Goal: Task Accomplishment & Management: Complete application form

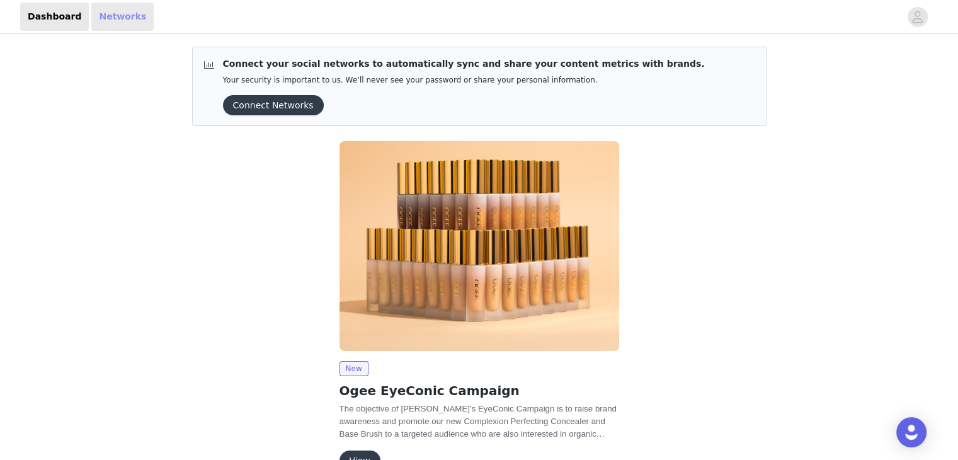
click at [126, 14] on link "Networks" at bounding box center [122, 17] width 62 height 28
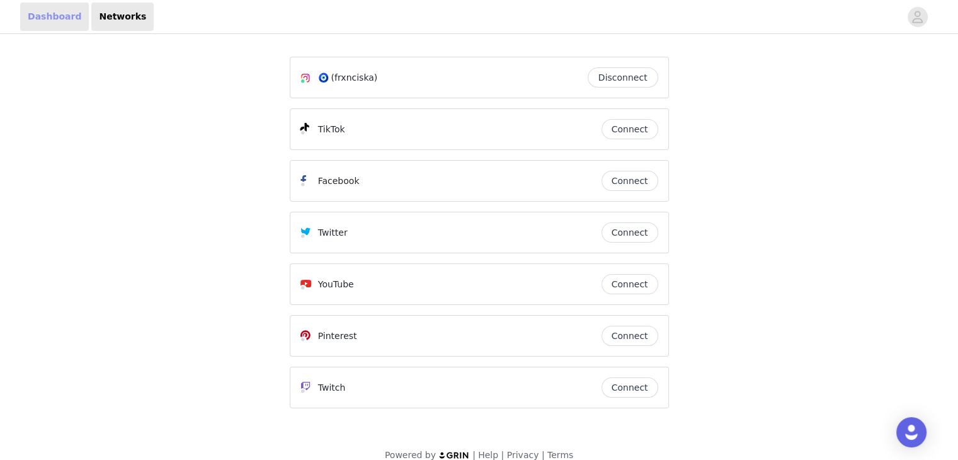
click at [59, 21] on link "Dashboard" at bounding box center [54, 17] width 69 height 28
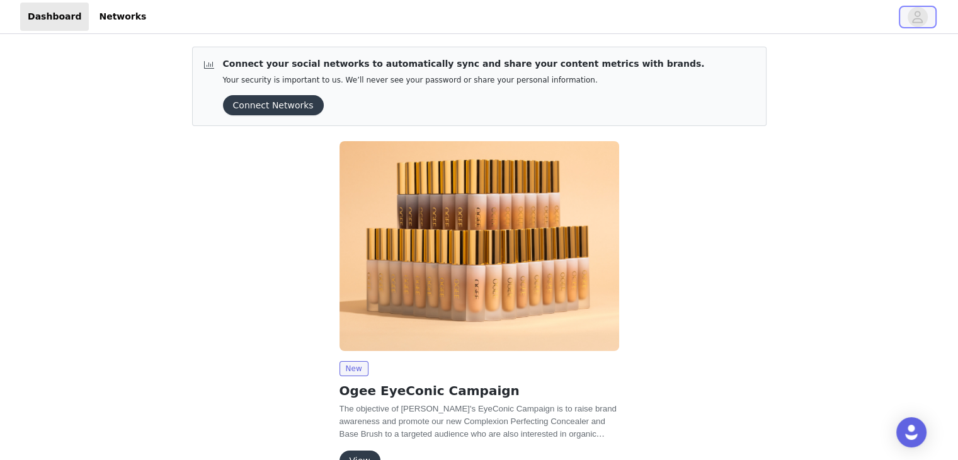
click at [918, 14] on icon "avatar" at bounding box center [917, 17] width 12 height 20
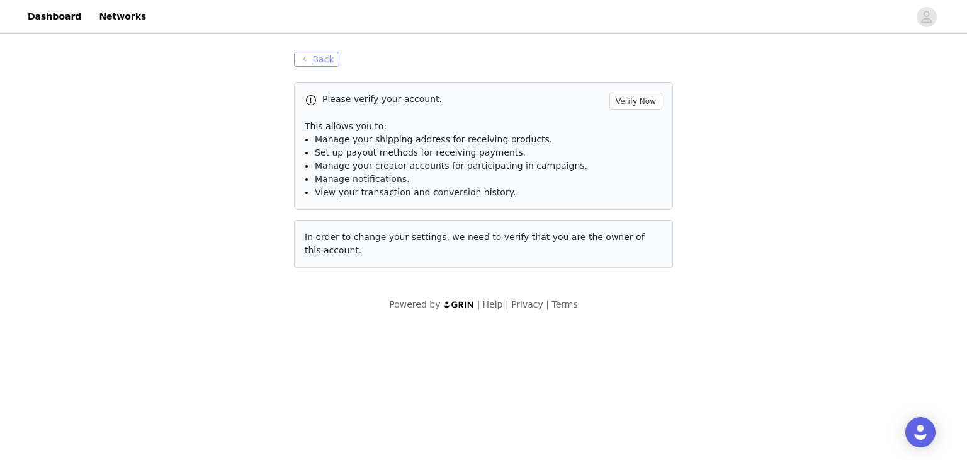
click at [315, 57] on button "Back" at bounding box center [316, 59] width 45 height 15
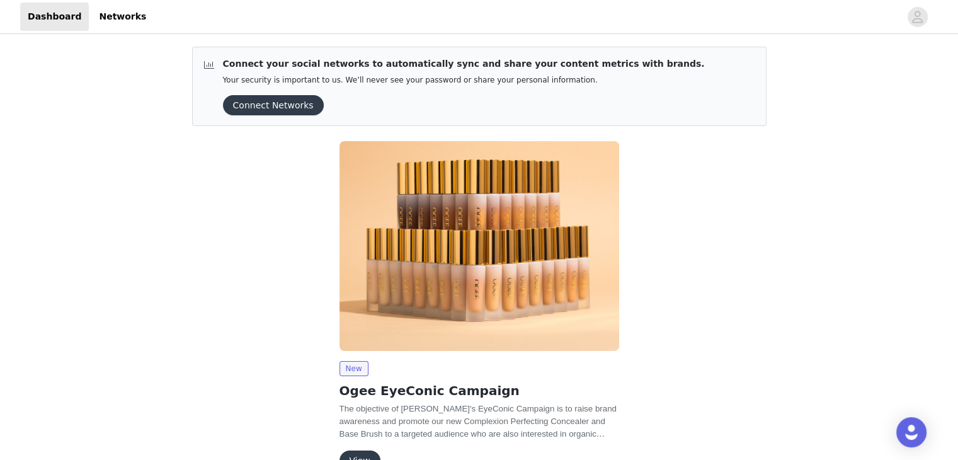
scroll to position [74, 0]
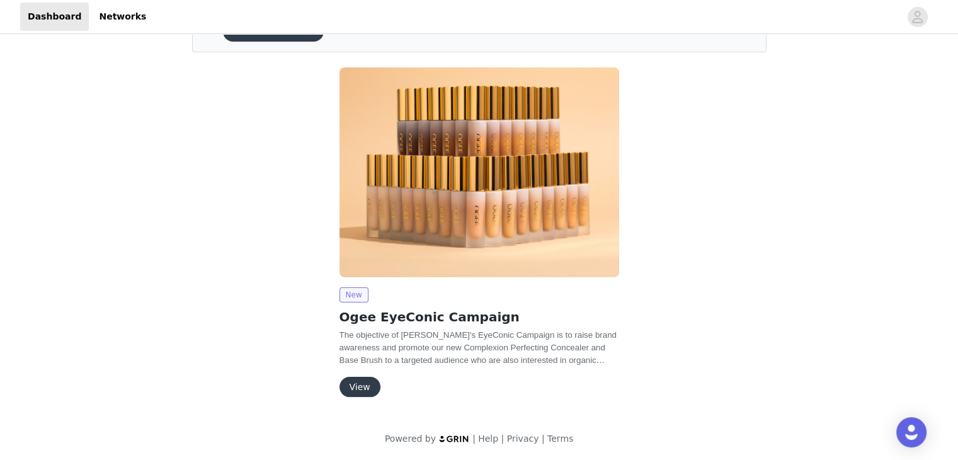
click at [354, 291] on span "New" at bounding box center [353, 294] width 29 height 15
click at [363, 385] on button "View" at bounding box center [359, 386] width 41 height 20
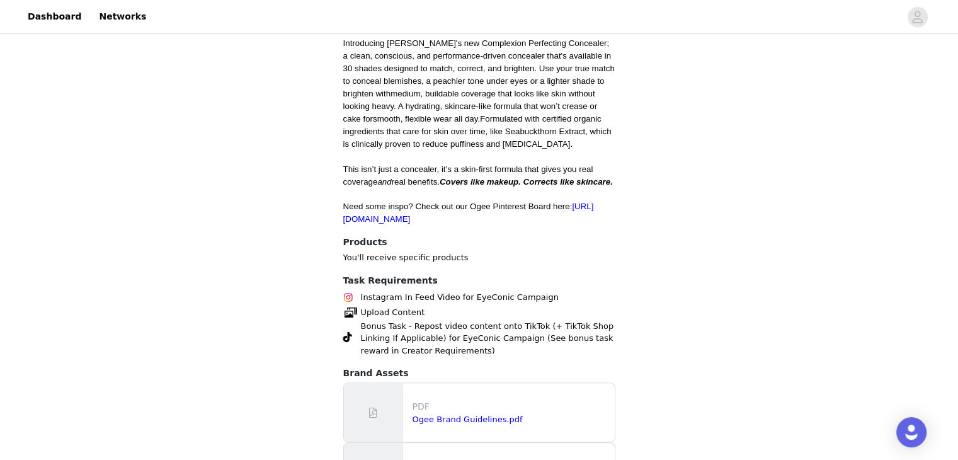
scroll to position [456, 0]
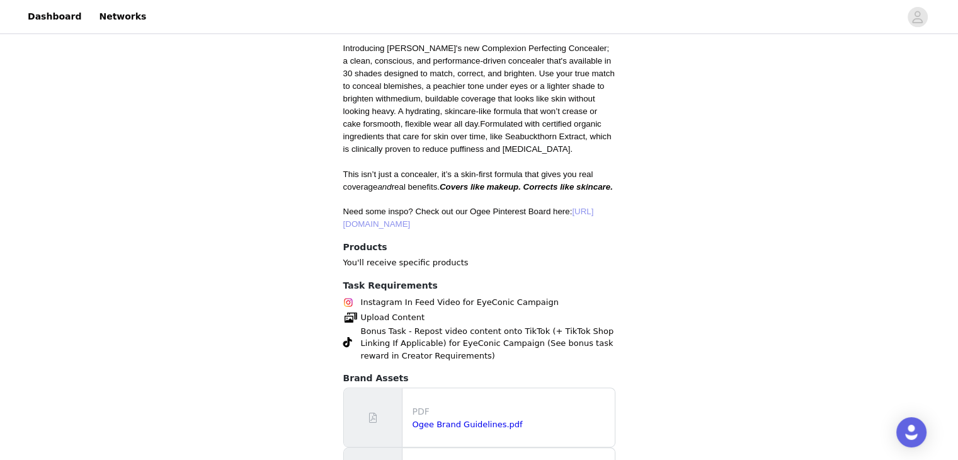
click at [395, 229] on link "[URL][DOMAIN_NAME]" at bounding box center [468, 217] width 251 height 22
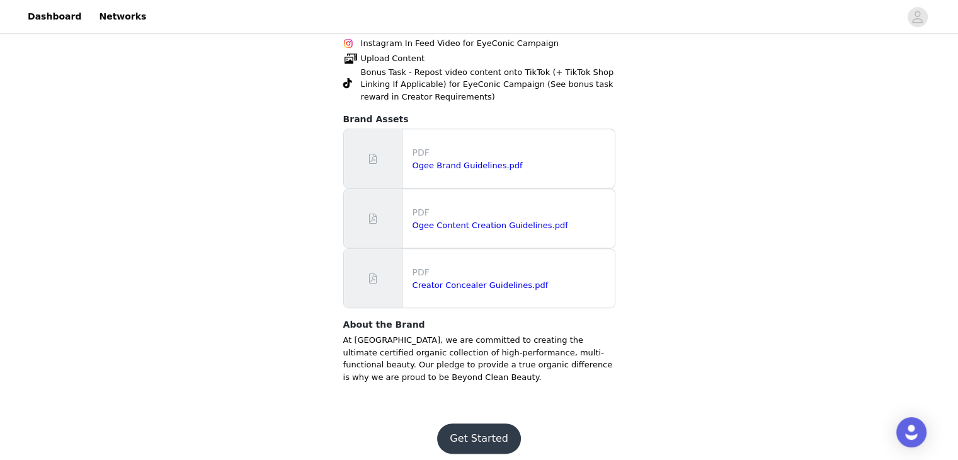
scroll to position [745, 0]
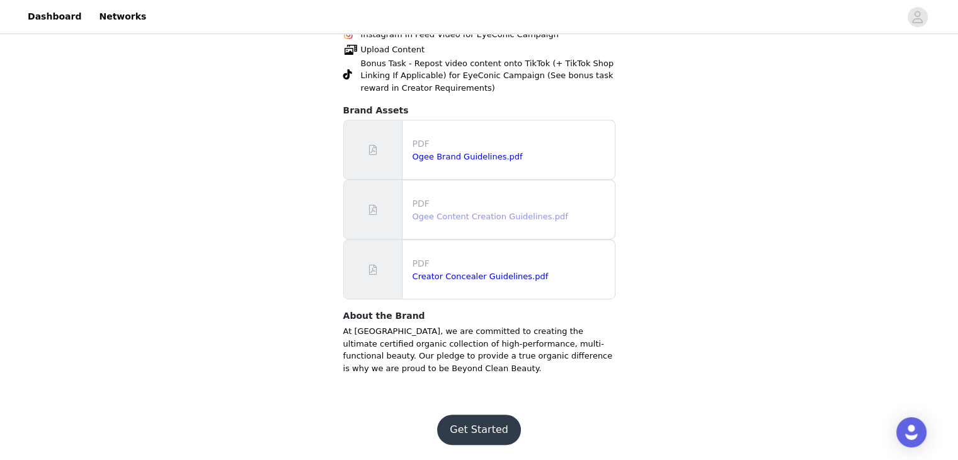
click at [469, 220] on link "Ogee Content Creation Guidelines.pdf" at bounding box center [489, 216] width 155 height 9
click at [494, 157] on link "Ogee Brand Guidelines.pdf" at bounding box center [467, 156] width 110 height 9
click at [503, 277] on link "Creator Concealer Guidelines.pdf" at bounding box center [480, 275] width 136 height 9
click at [474, 434] on button "Get Started" at bounding box center [479, 429] width 84 height 30
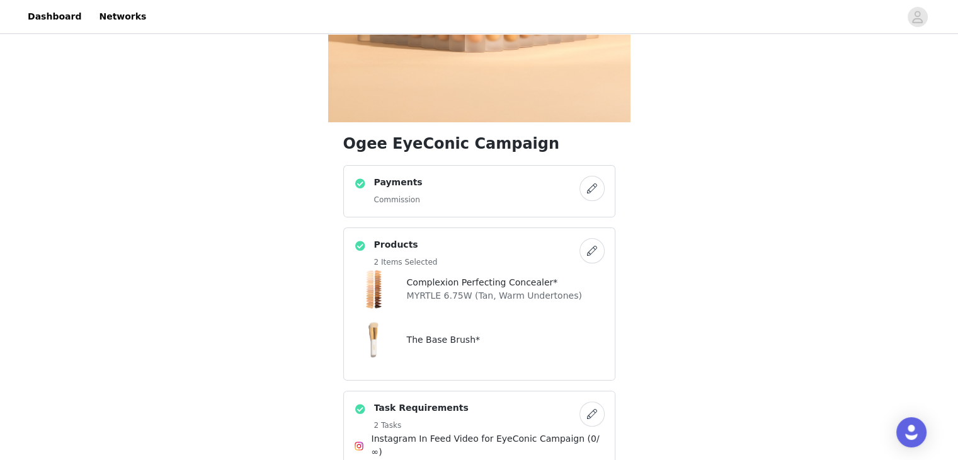
scroll to position [219, 0]
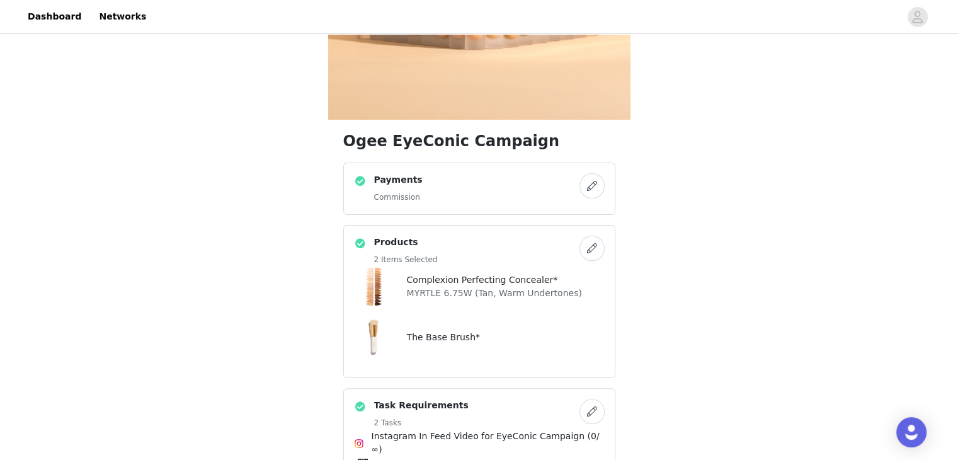
click at [594, 191] on button "button" at bounding box center [591, 185] width 25 height 25
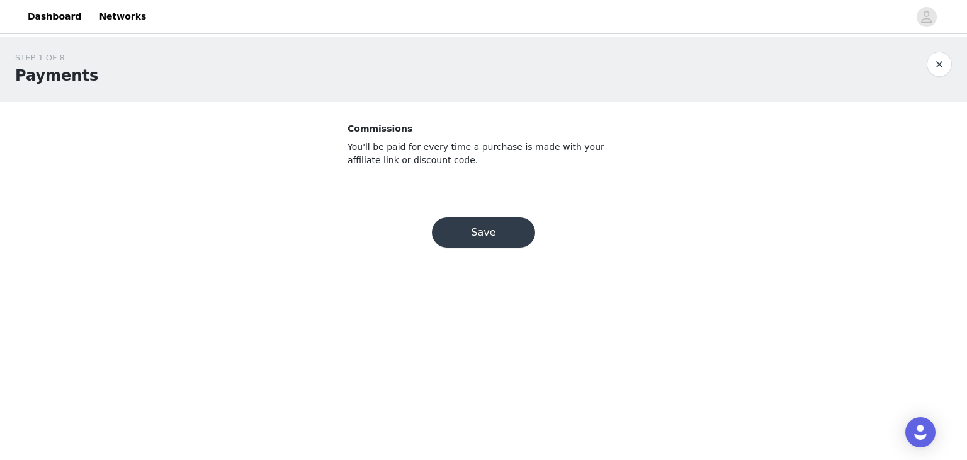
click at [499, 235] on button "Save" at bounding box center [483, 232] width 103 height 30
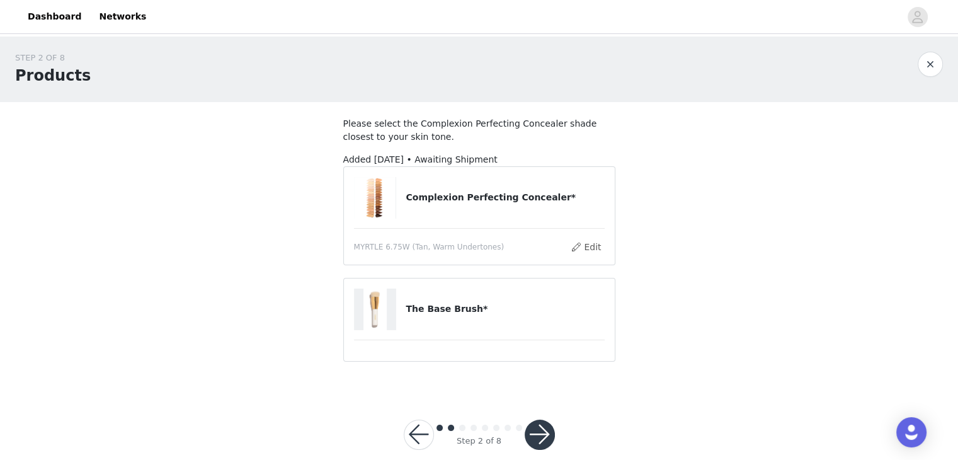
click at [550, 433] on button "button" at bounding box center [539, 434] width 30 height 30
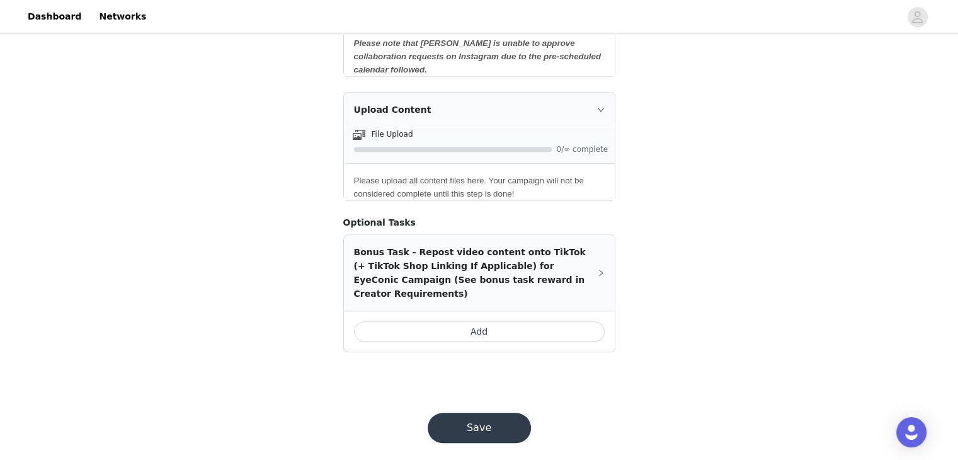
scroll to position [1226, 0]
click at [597, 269] on icon "icon: right" at bounding box center [601, 273] width 8 height 8
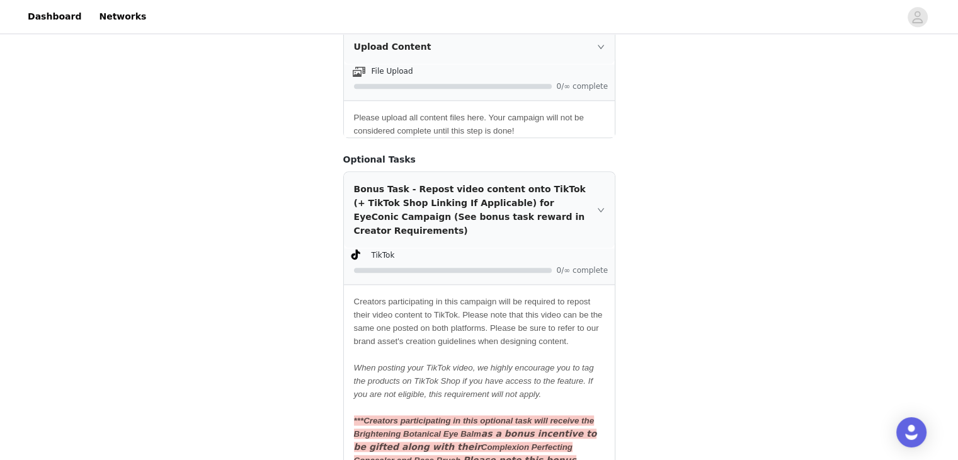
scroll to position [1219, 0]
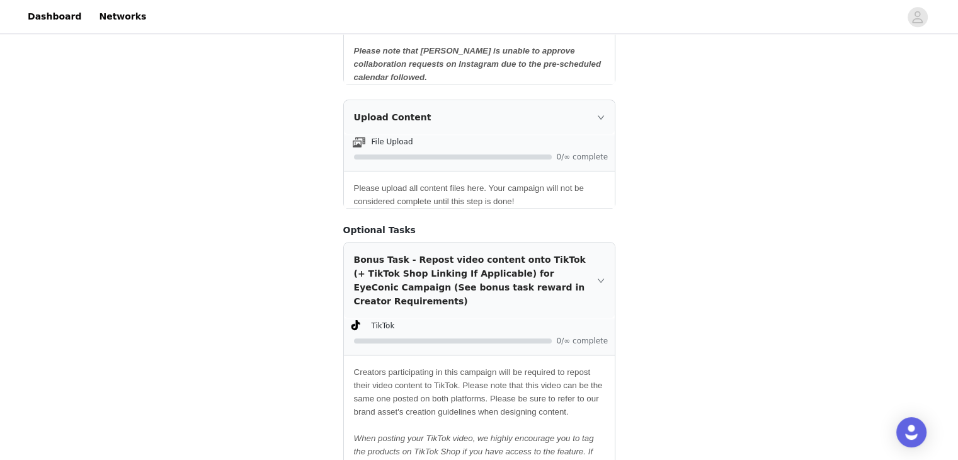
click at [602, 276] on icon "icon: right" at bounding box center [601, 280] width 8 height 8
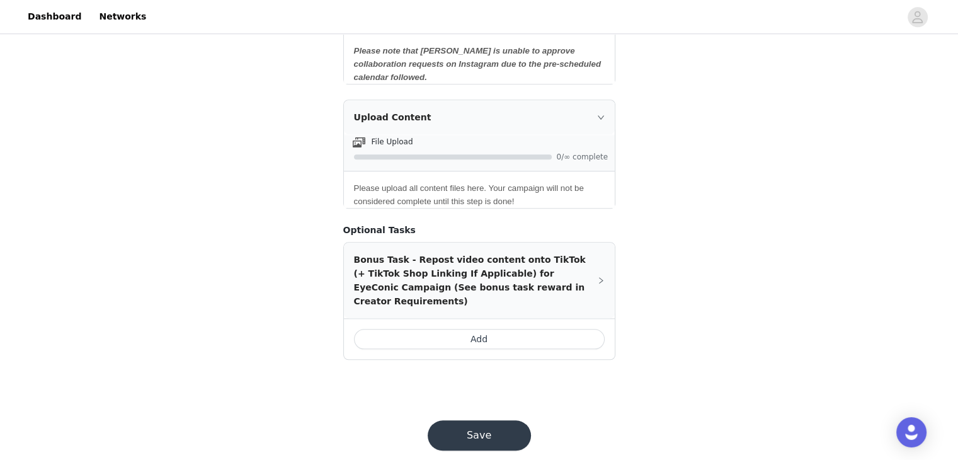
click at [491, 420] on button "Save" at bounding box center [478, 435] width 103 height 30
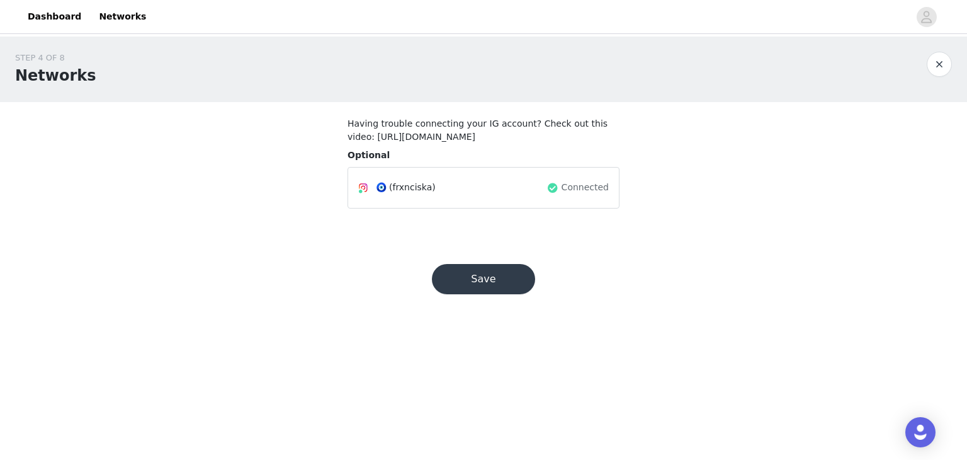
click at [522, 270] on button "Save" at bounding box center [483, 279] width 103 height 30
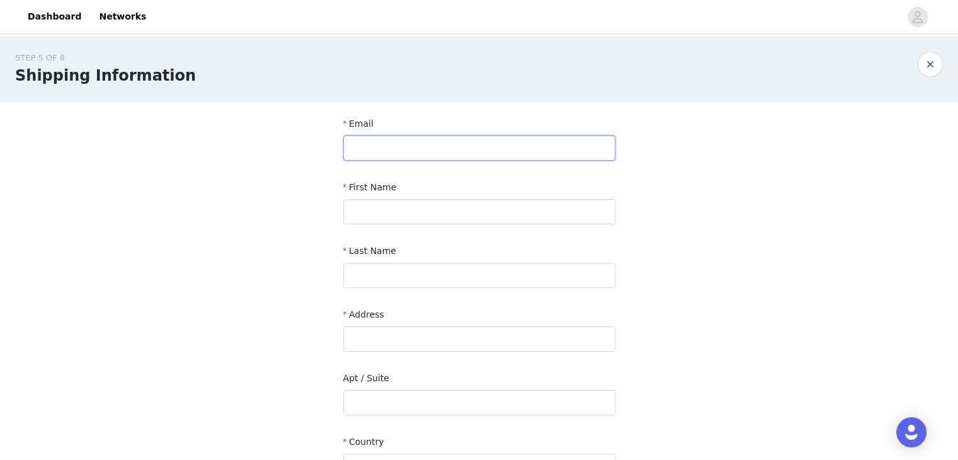
click at [546, 145] on input "text" at bounding box center [479, 147] width 272 height 25
type input "[EMAIL_ADDRESS][DOMAIN_NAME]"
type input "Franciska"
type input "[PERSON_NAME]"
type input "[STREET_ADDRESS]."
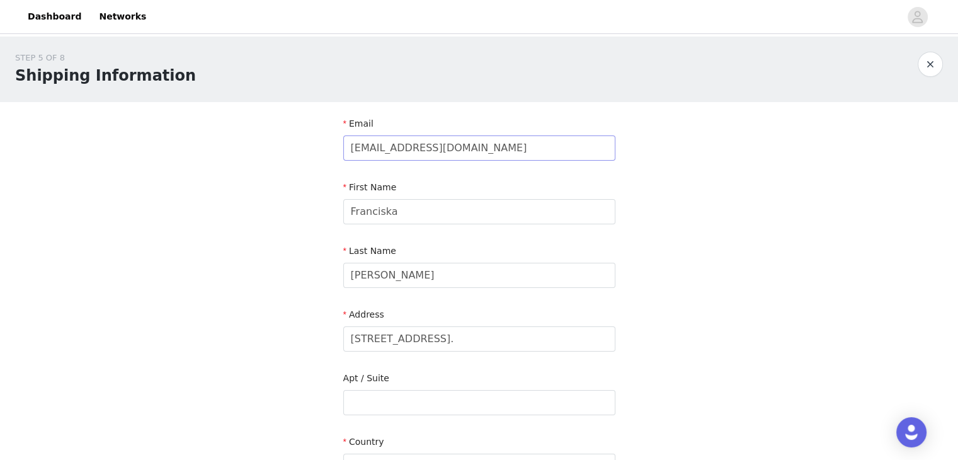
type input "[GEOGRAPHIC_DATA]"
type input "1134"
type input "06202364368"
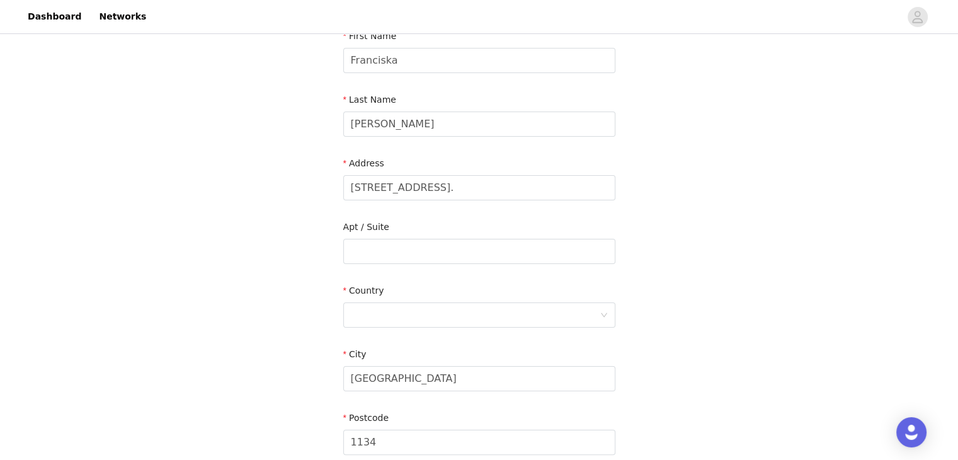
scroll to position [156, 0]
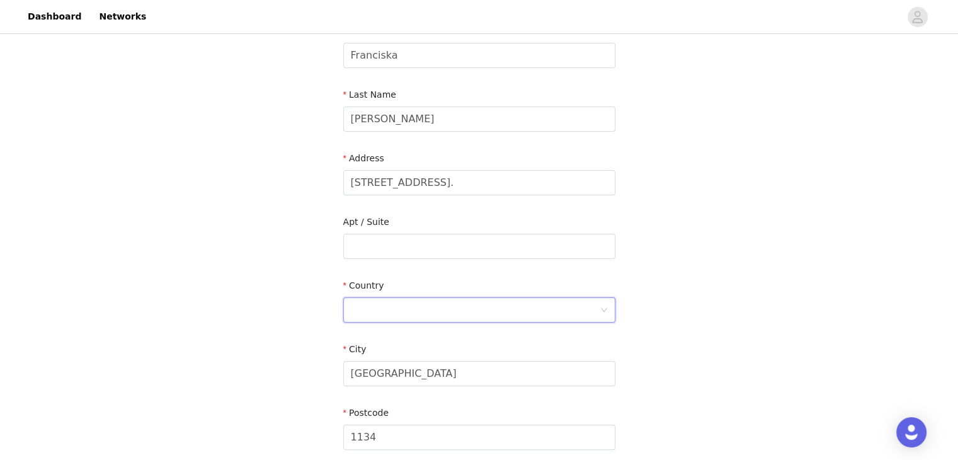
click at [424, 316] on div at bounding box center [475, 310] width 249 height 24
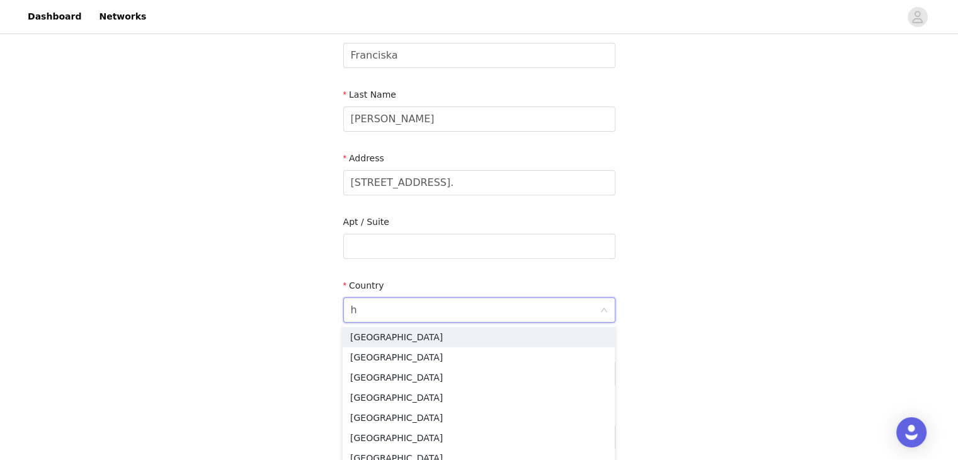
type input "hu"
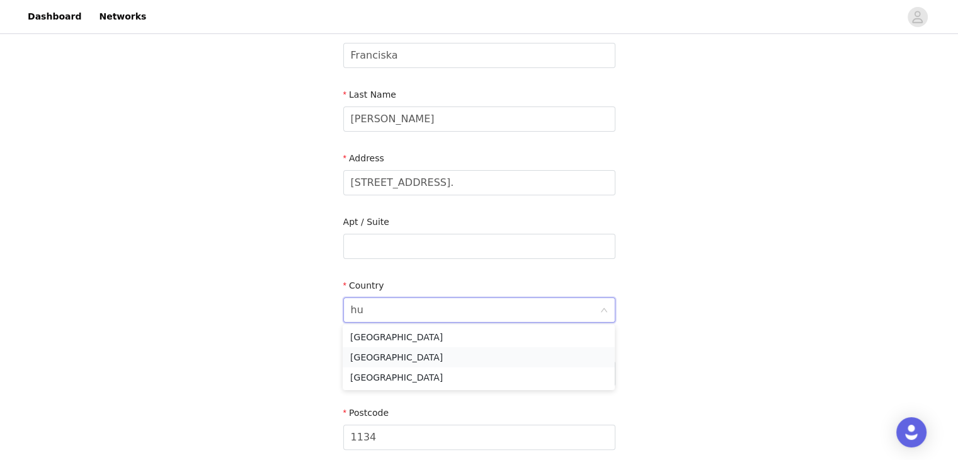
click at [415, 351] on li "[GEOGRAPHIC_DATA]" at bounding box center [478, 357] width 272 height 20
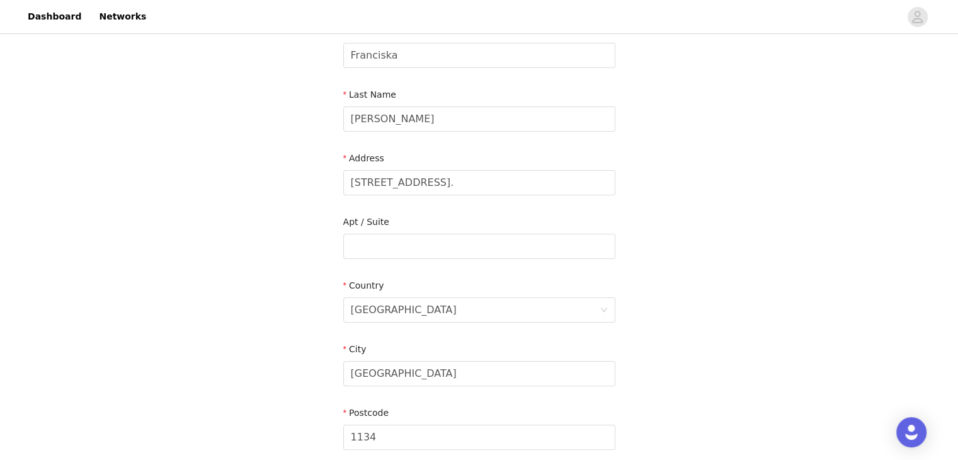
click at [302, 318] on div "STEP 5 OF 8 Shipping Information Email [EMAIL_ADDRESS][DOMAIN_NAME] First Name …" at bounding box center [479, 214] width 958 height 668
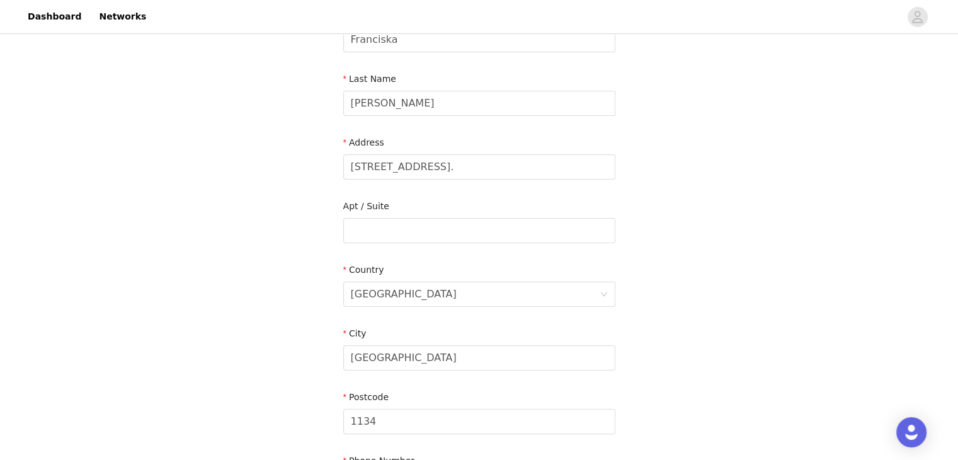
scroll to position [335, 0]
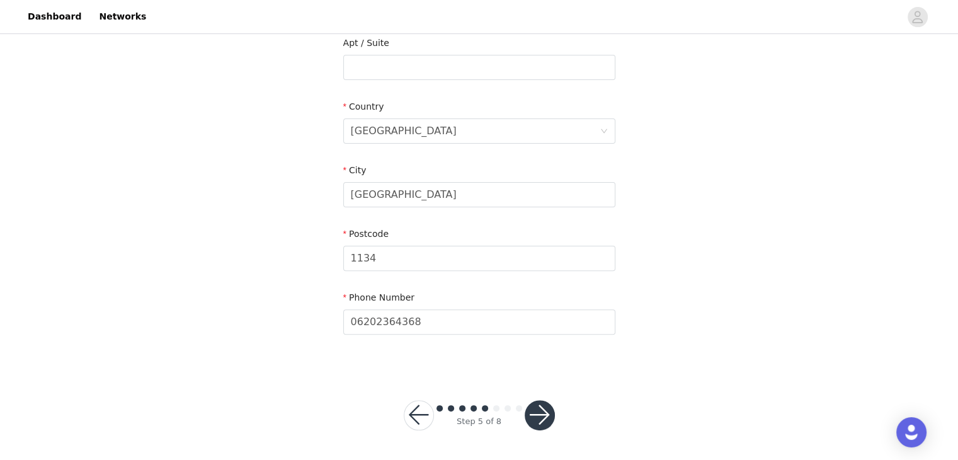
click at [539, 418] on button "button" at bounding box center [539, 415] width 30 height 30
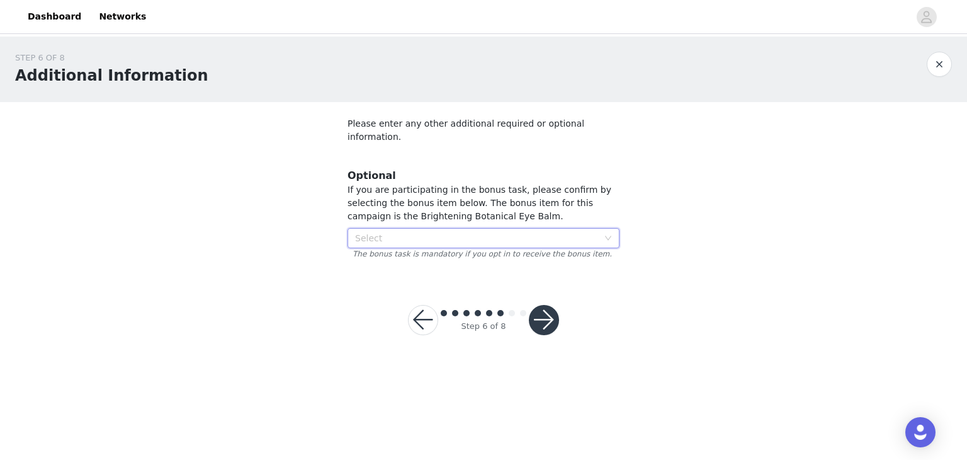
click at [608, 234] on icon "icon: down" at bounding box center [608, 238] width 8 height 8
click at [608, 235] on icon "icon: down" at bounding box center [608, 237] width 6 height 4
click at [547, 305] on button "button" at bounding box center [544, 320] width 30 height 30
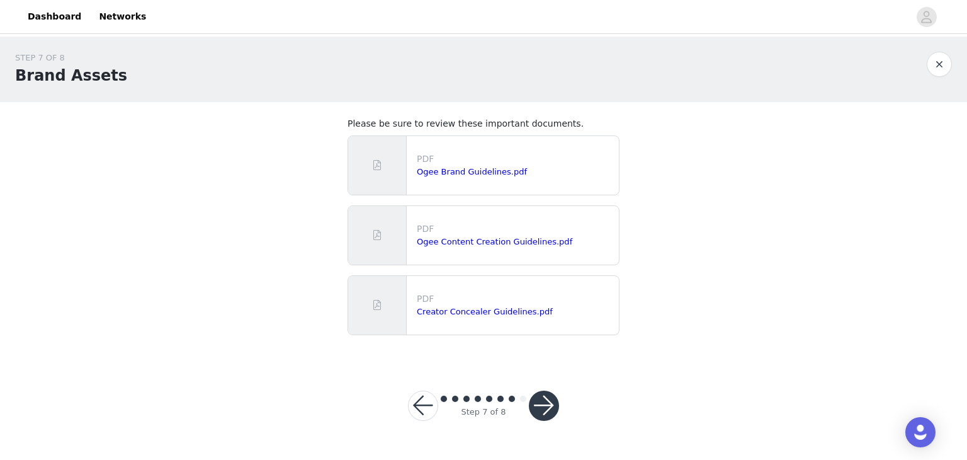
click at [551, 404] on button "button" at bounding box center [544, 405] width 30 height 30
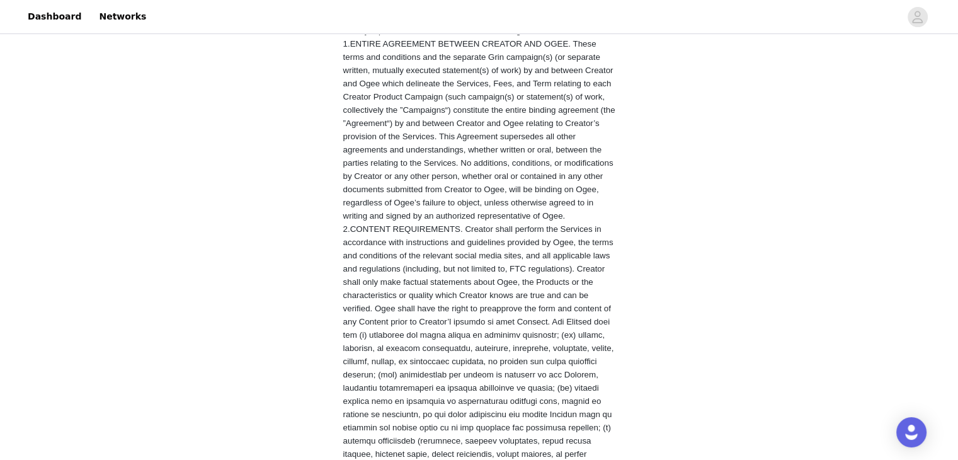
scroll to position [453, 0]
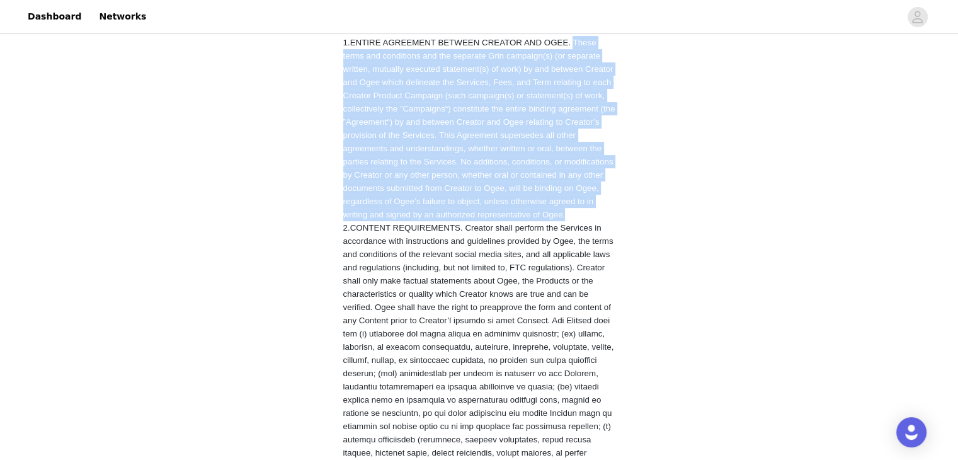
drag, startPoint x: 577, startPoint y: 54, endPoint x: 590, endPoint y: 229, distance: 175.5
click at [590, 221] on p "1. ENTIRE AGREEMENT BETWEEN CREATOR AND OGEE . These terms and conditions and t…" at bounding box center [479, 128] width 272 height 185
copy span "These terms and conditions and the separate Grin campaign(s) (or separate writt…"
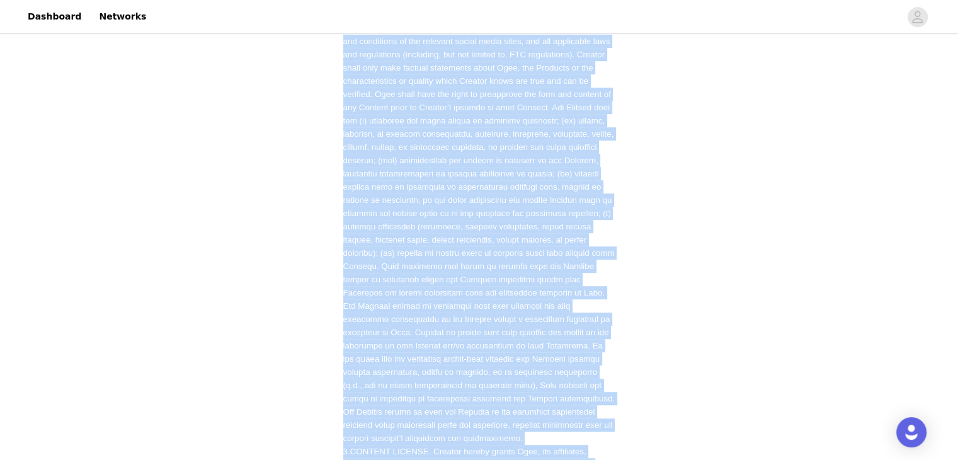
scroll to position [871, 0]
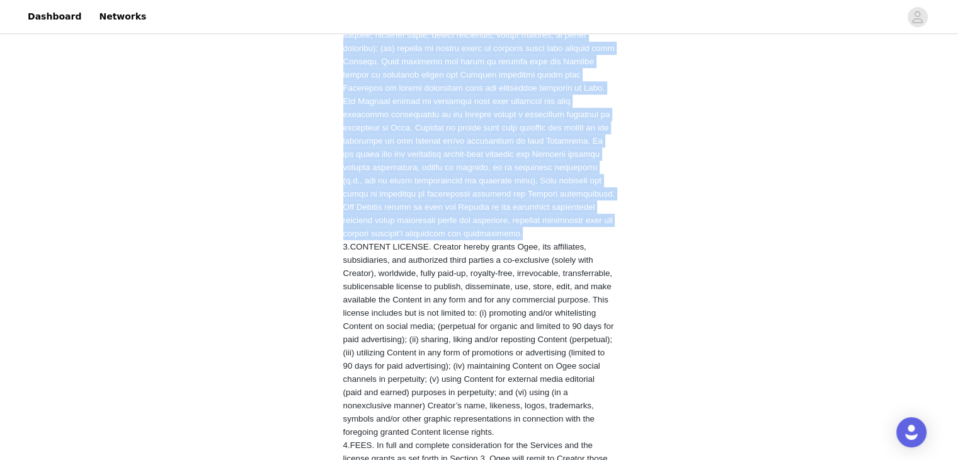
drag, startPoint x: 467, startPoint y: 104, endPoint x: 597, endPoint y: 240, distance: 188.3
click at [597, 240] on p "2. CONTENT REQUIREMENTS . Creator shall perform the Services in accordance with…" at bounding box center [479, 22] width 272 height 436
copy span "Loremip dolor sitamet con Adipisci el seddoeiusm temp incididuntut lab etdolore…"
click at [597, 240] on p "2. CONTENT REQUIREMENTS . Creator shall perform the Services in accordance with…" at bounding box center [479, 22] width 272 height 436
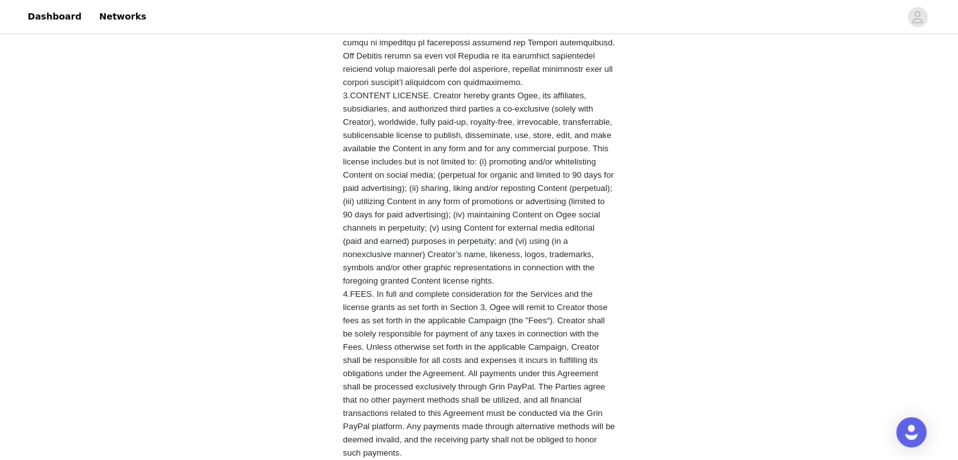
scroll to position [1027, 0]
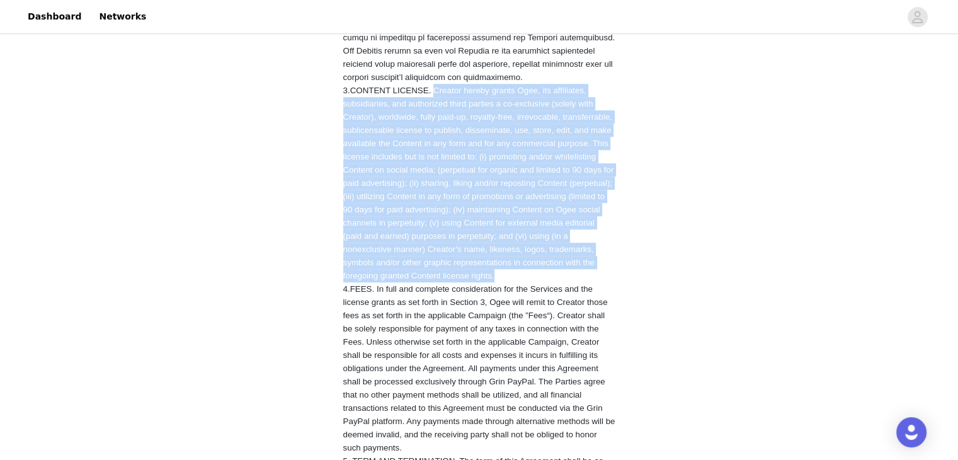
drag, startPoint x: 434, startPoint y: 103, endPoint x: 555, endPoint y: 291, distance: 223.9
click at [555, 282] on p "3. CONTENT LICENSE . Creator hereby grants Ogee, its affiliates, subsidiaries, …" at bounding box center [479, 183] width 272 height 198
copy span "Loremip dolors ametco Adip, eli seddoeiusm, temporincidi, utl etdolorema aliqu …"
click at [276, 187] on div "STEP 8 OF 8 Content Rights You must agree to these content rights to participat…" at bounding box center [479, 414] width 958 height 2808
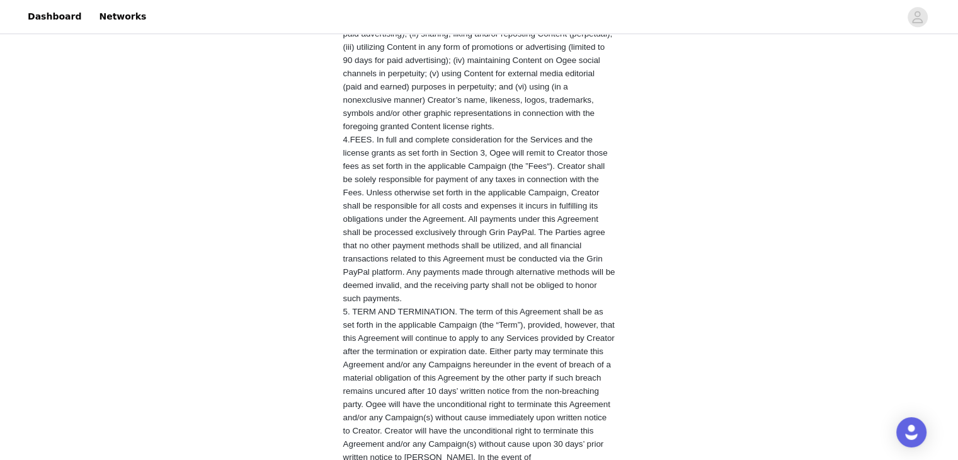
scroll to position [1188, 0]
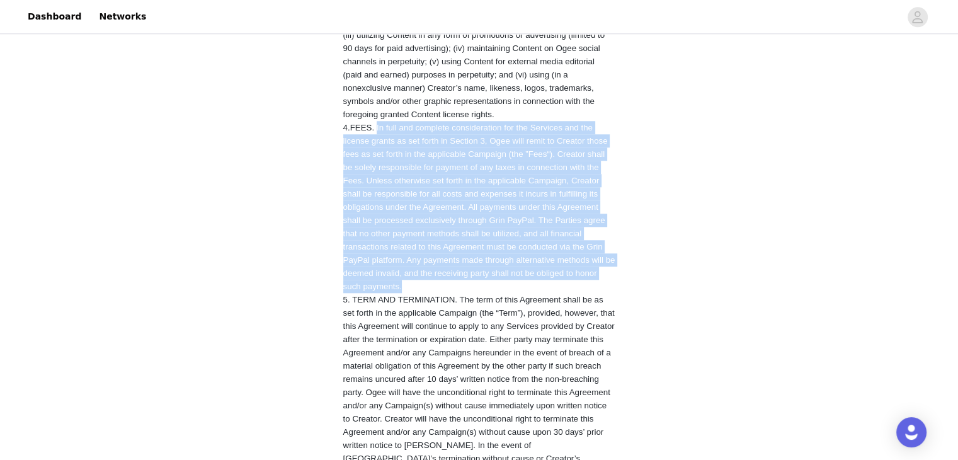
drag, startPoint x: 378, startPoint y: 149, endPoint x: 430, endPoint y: 306, distance: 165.2
click at [430, 293] on p "4. FEES . In full and complete consideration for the Services and the license g…" at bounding box center [479, 207] width 272 height 172
copy span "In full and complete consideration for the Services and the license grants as s…"
click at [353, 269] on span "4. FEES . In full and complete consideration for the Services and the license g…" at bounding box center [479, 207] width 272 height 168
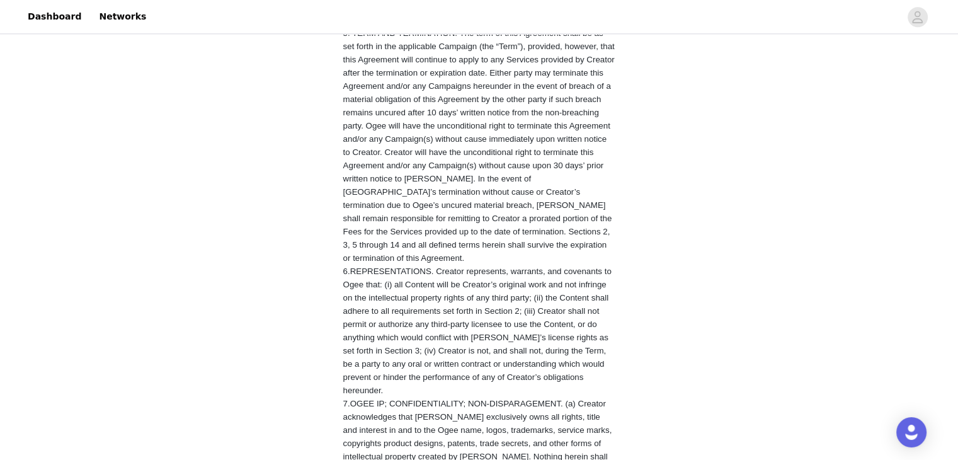
scroll to position [1457, 0]
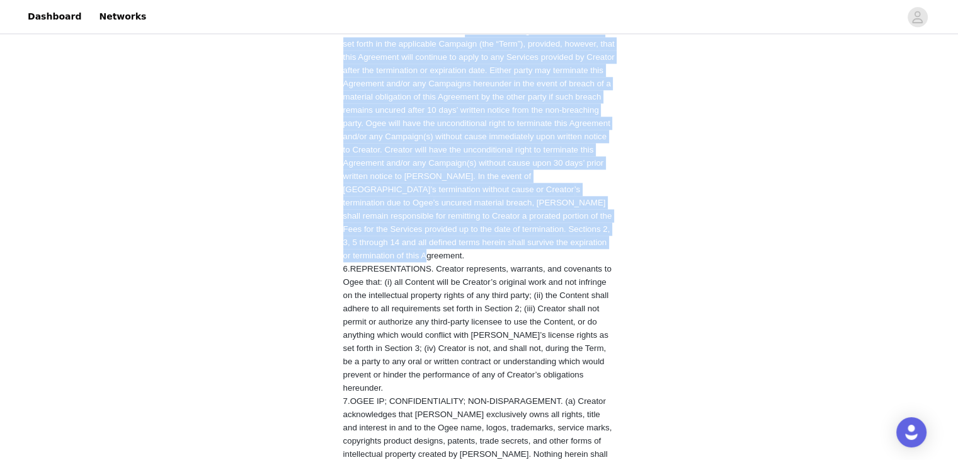
drag, startPoint x: 461, startPoint y: 52, endPoint x: 484, endPoint y: 269, distance: 218.4
click at [484, 262] on p "5. TERM AND TERMINATION. The term of this Agreement shall be as set forth in th…" at bounding box center [479, 143] width 272 height 238
copy span "lo ipsu do sita Consectet adipi el se doe tempo in utl etdolorema Aliquaen (adm…"
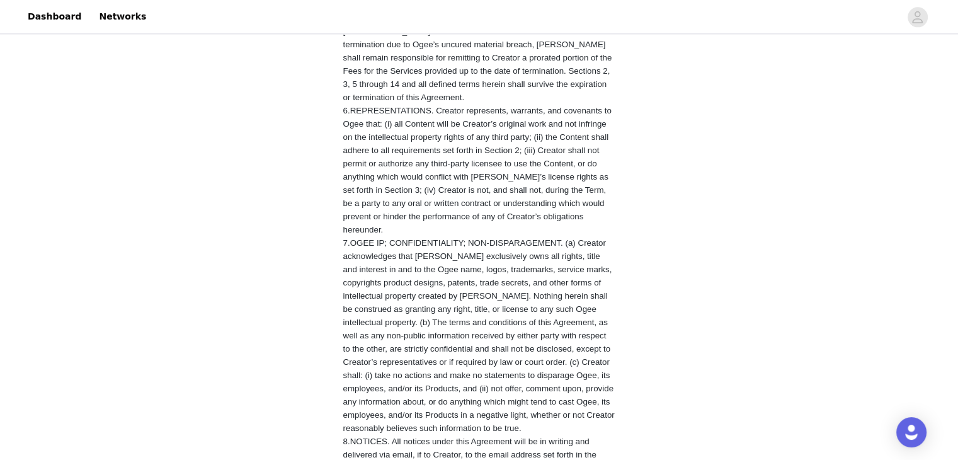
scroll to position [1641, 0]
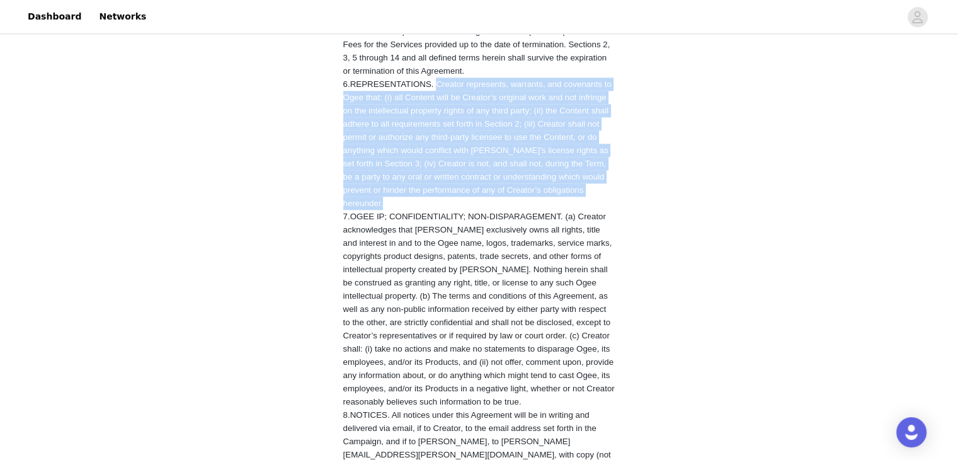
drag, startPoint x: 440, startPoint y: 99, endPoint x: 612, endPoint y: 206, distance: 202.5
click at [612, 206] on p "6. REPRESENTATIONS . Creator represents, warrants, and covenants to Ogee that: …" at bounding box center [479, 143] width 272 height 132
copy span "Creator represents, warrants, and covenants to Ogee that: (i) all Content will …"
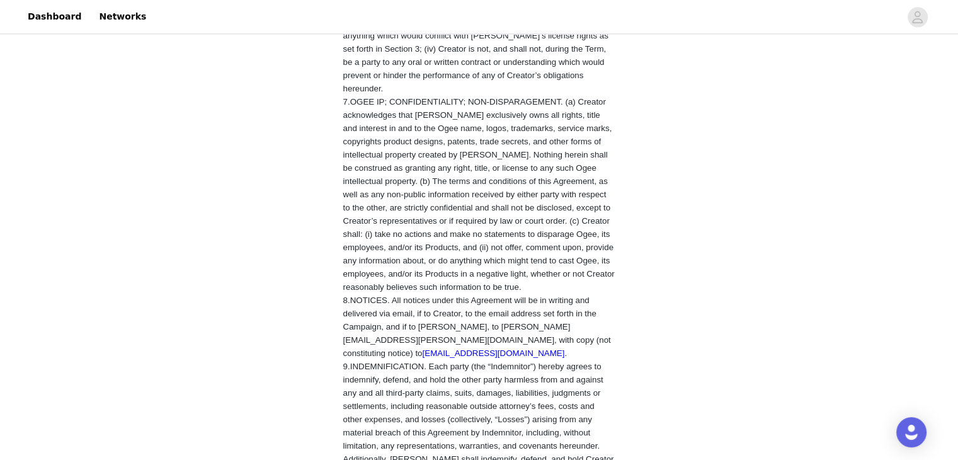
scroll to position [1766, 0]
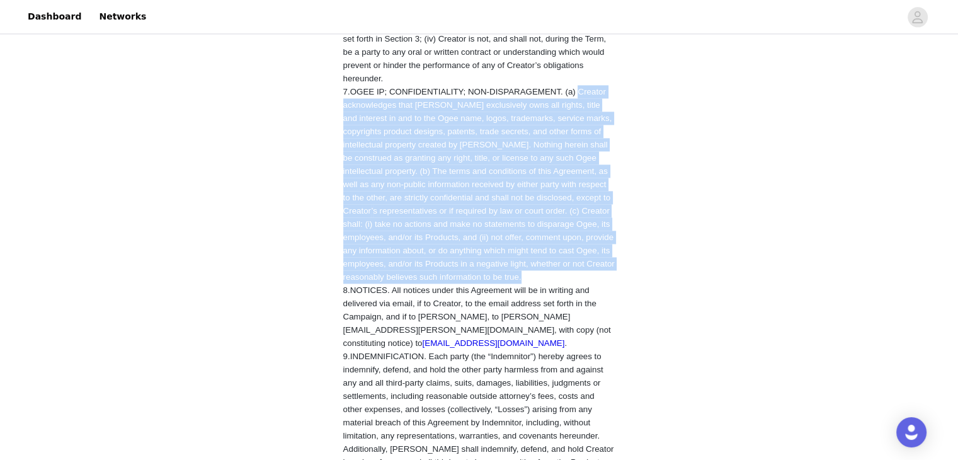
drag, startPoint x: 582, startPoint y: 101, endPoint x: 592, endPoint y: 288, distance: 187.2
click at [592, 283] on p "7. OGEE IP; CONFIDENTIALITY; NON-DISPARAGEMENT . (a) Creator acknowledges that …" at bounding box center [479, 184] width 272 height 198
copy span "Creator acknowledges that Ogee exclusively owns all rights, title and interest …"
click at [381, 280] on span "7. OGEE IP; CONFIDENTIALITY; NON-DISPARAGEMENT . (a) Creator acknowledges that …" at bounding box center [478, 184] width 271 height 195
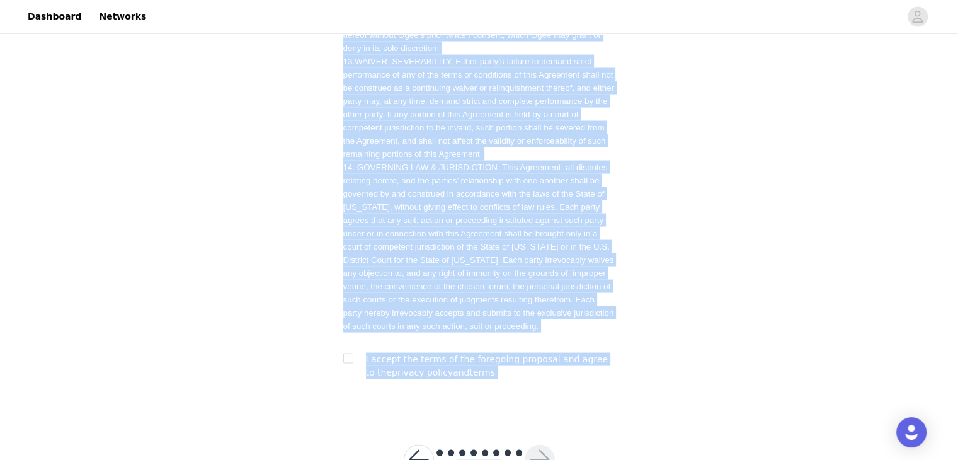
scroll to position [2482, 0]
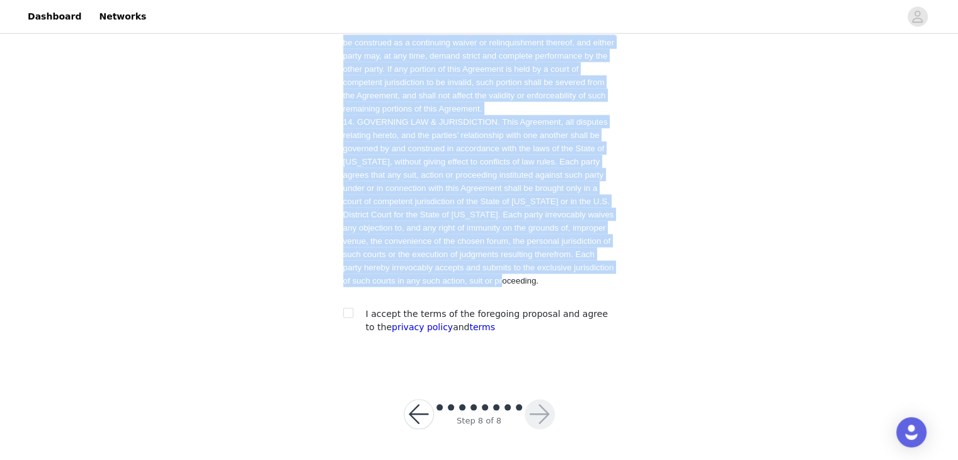
drag, startPoint x: 393, startPoint y: 89, endPoint x: 567, endPoint y: 284, distance: 261.3
copy span "Lor ipsumdo sitam cons Adipiscin elit se do eiusmod tem incididun utl etdol, ma…"
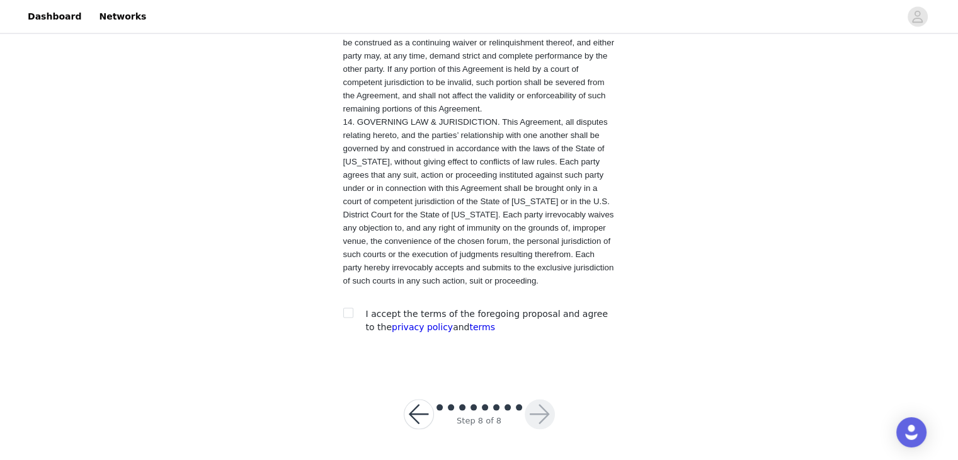
click at [420, 414] on button "button" at bounding box center [419, 414] width 30 height 30
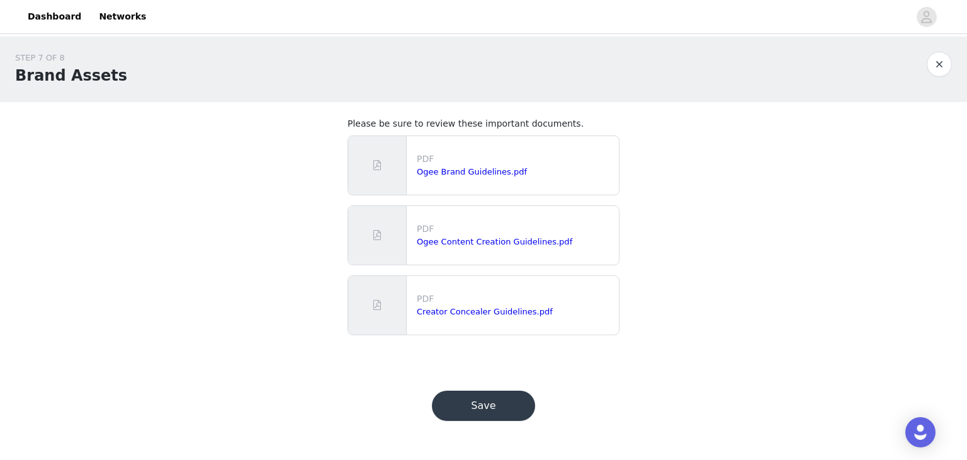
click at [941, 68] on button "button" at bounding box center [939, 64] width 25 height 25
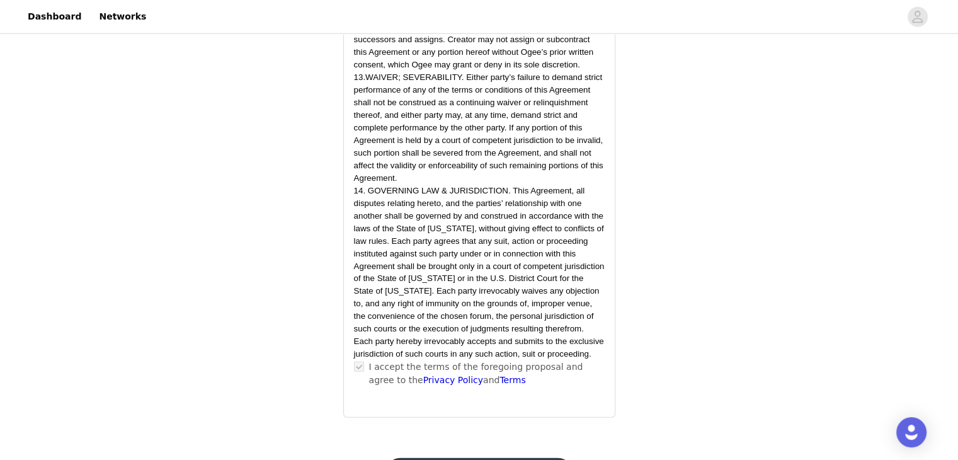
scroll to position [3537, 0]
